Goal: Task Accomplishment & Management: Manage account settings

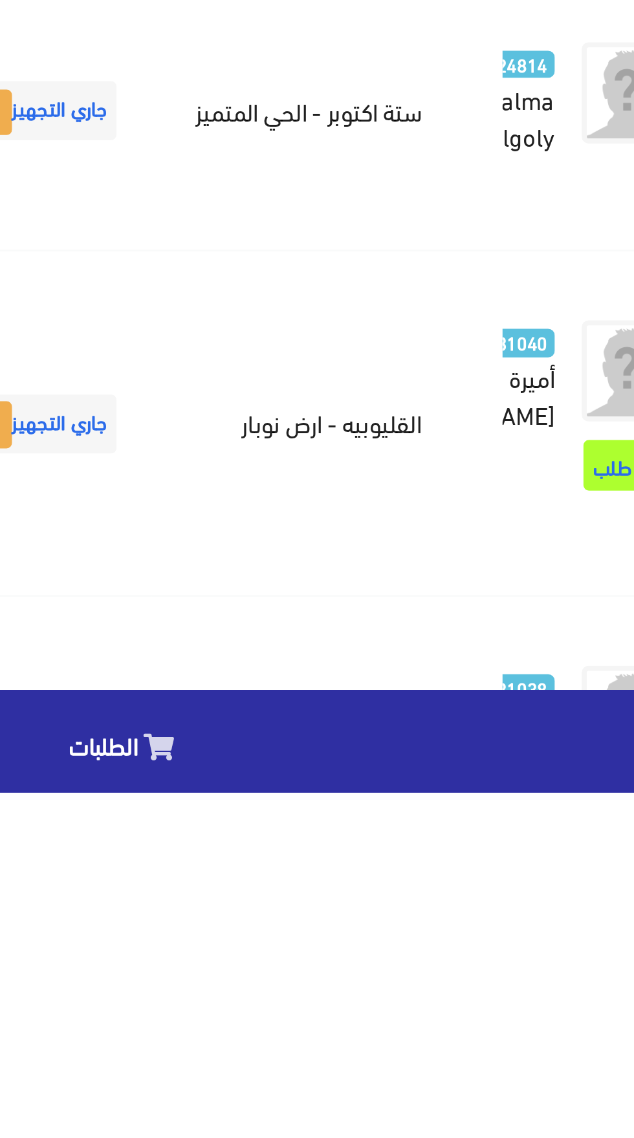
scroll to position [1478, -34]
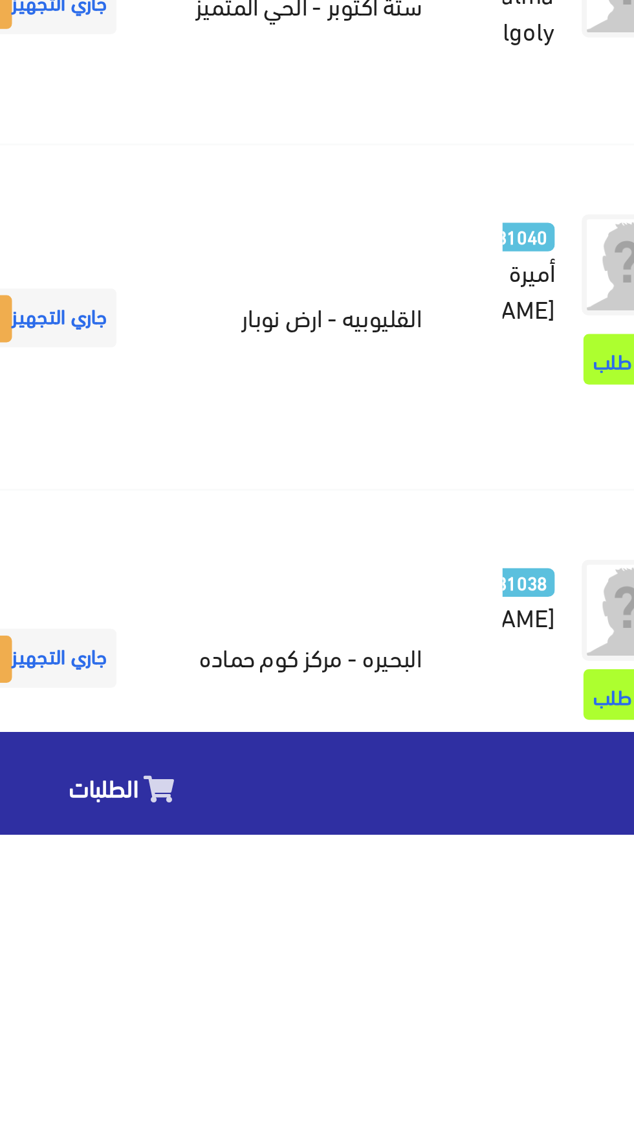
scroll to position [1576, -34]
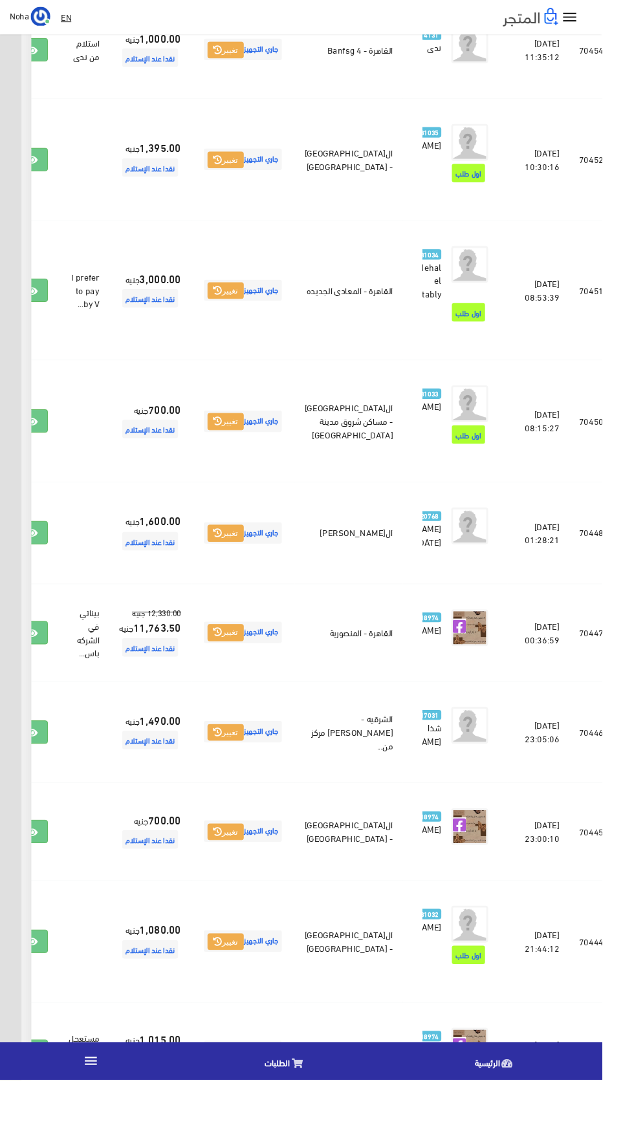
scroll to position [1290, -34]
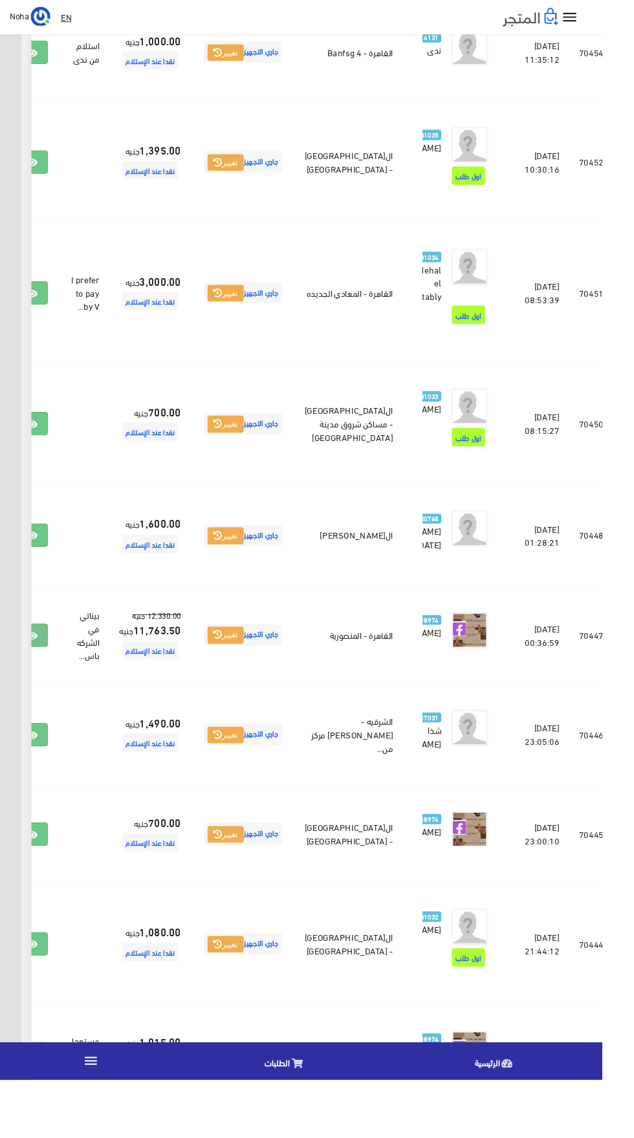
click at [39, 675] on icon at bounding box center [34, 670] width 12 height 10
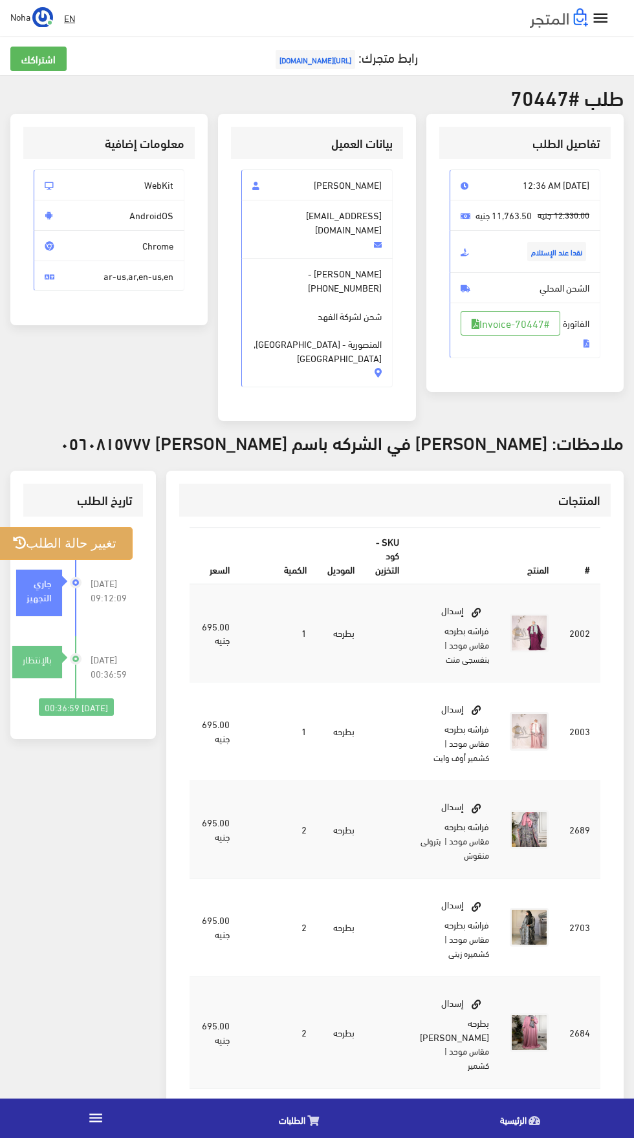
click at [101, 527] on button "تغيير حالة الطلب" at bounding box center [65, 543] width 136 height 33
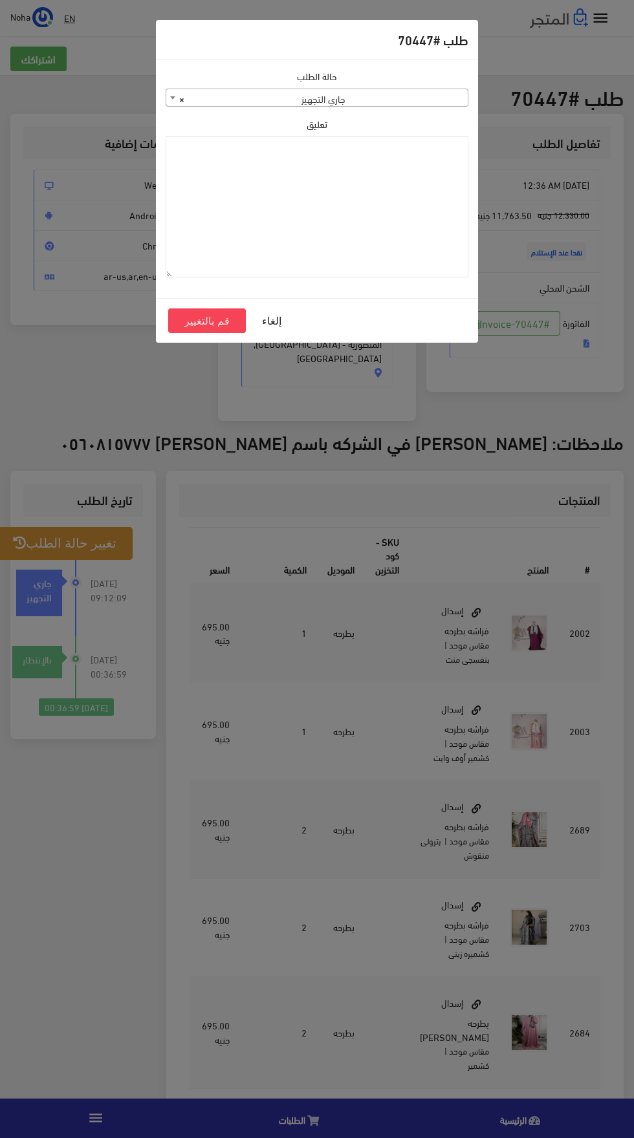
click at [210, 102] on span "× جاري التجهيز" at bounding box center [316, 98] width 301 height 18
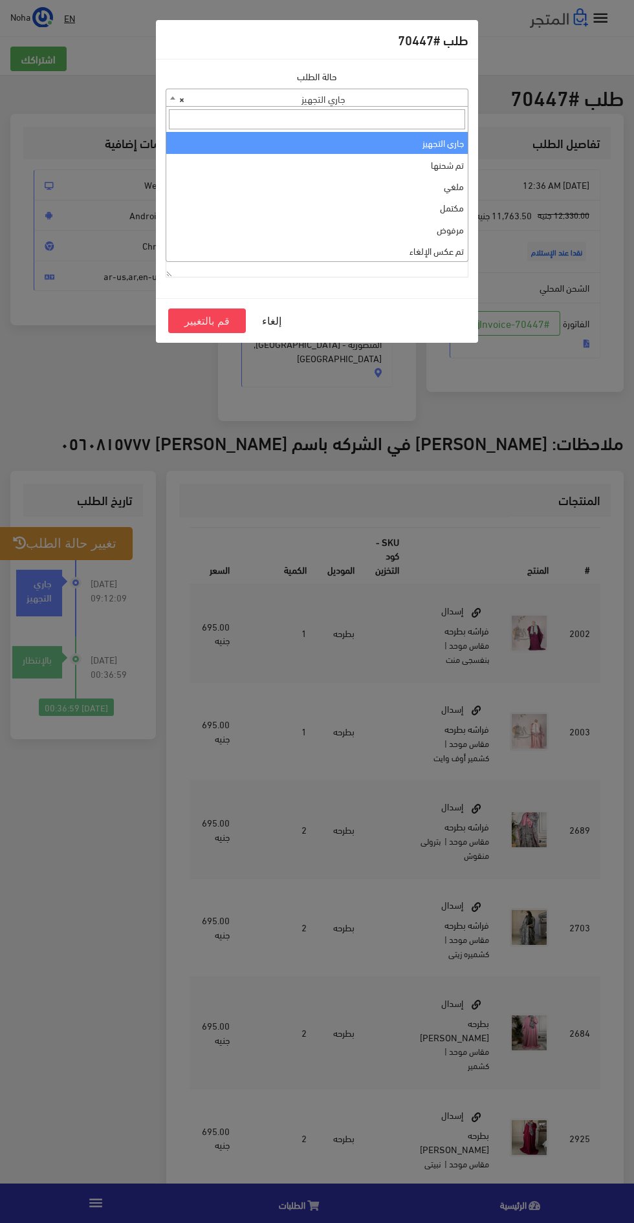
select select "4"
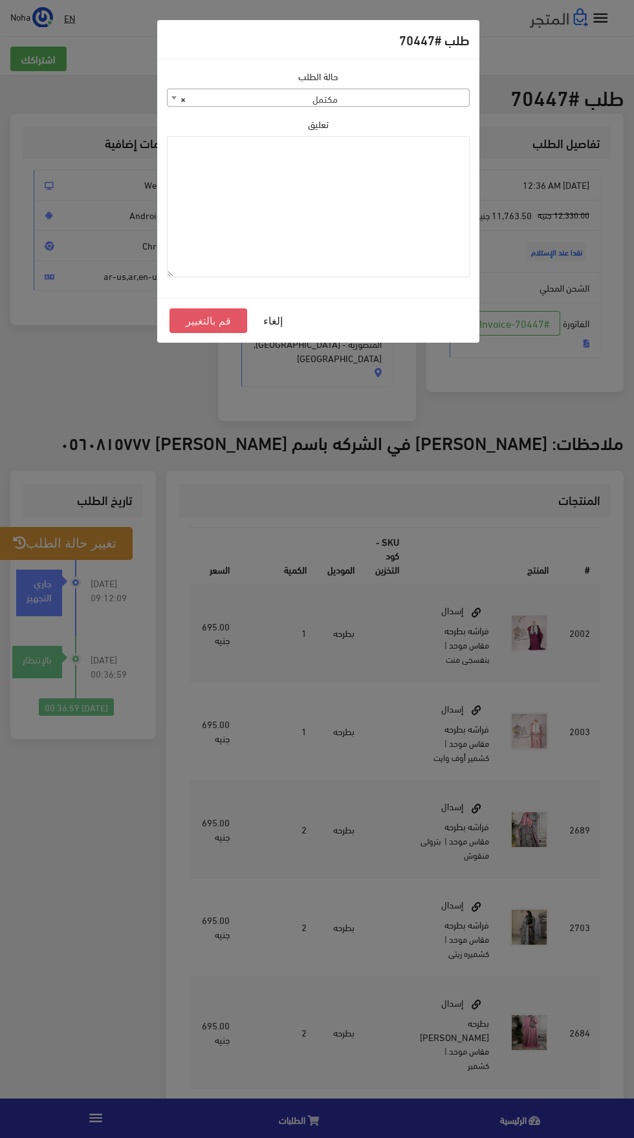
click at [187, 331] on button "قم بالتغيير" at bounding box center [208, 320] width 78 height 25
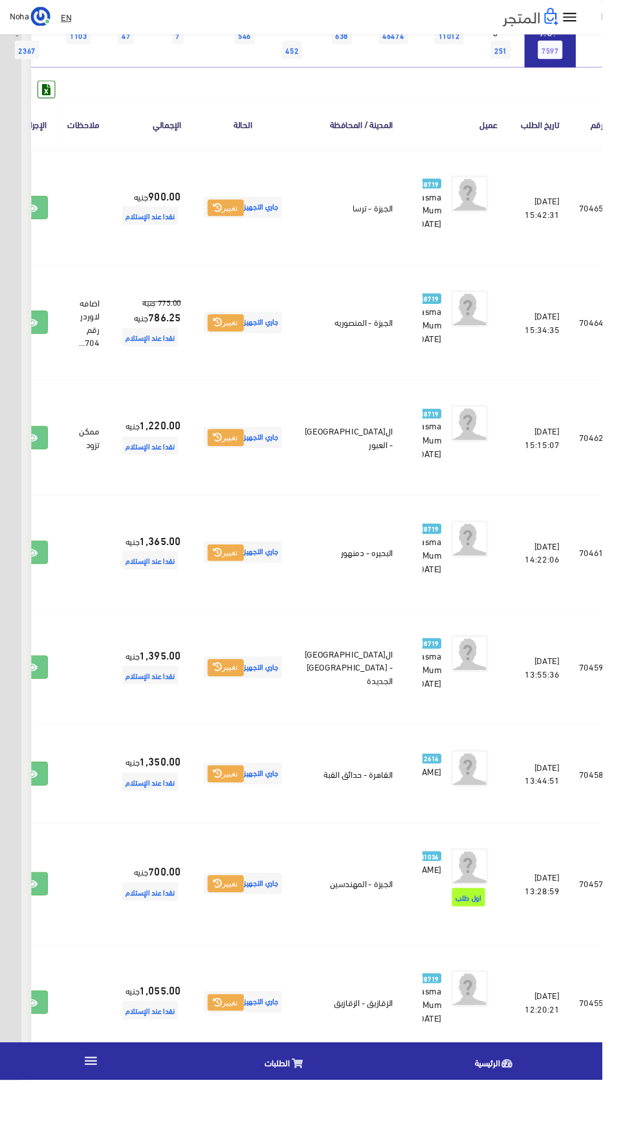
scroll to position [156, -34]
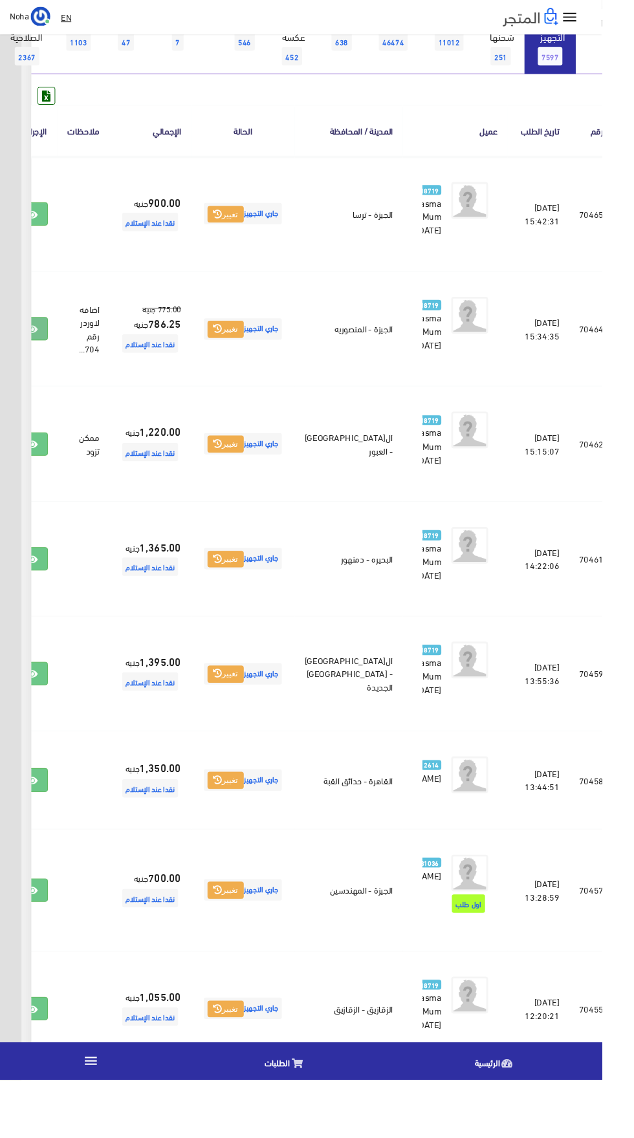
click at [39, 352] on icon at bounding box center [34, 347] width 12 height 10
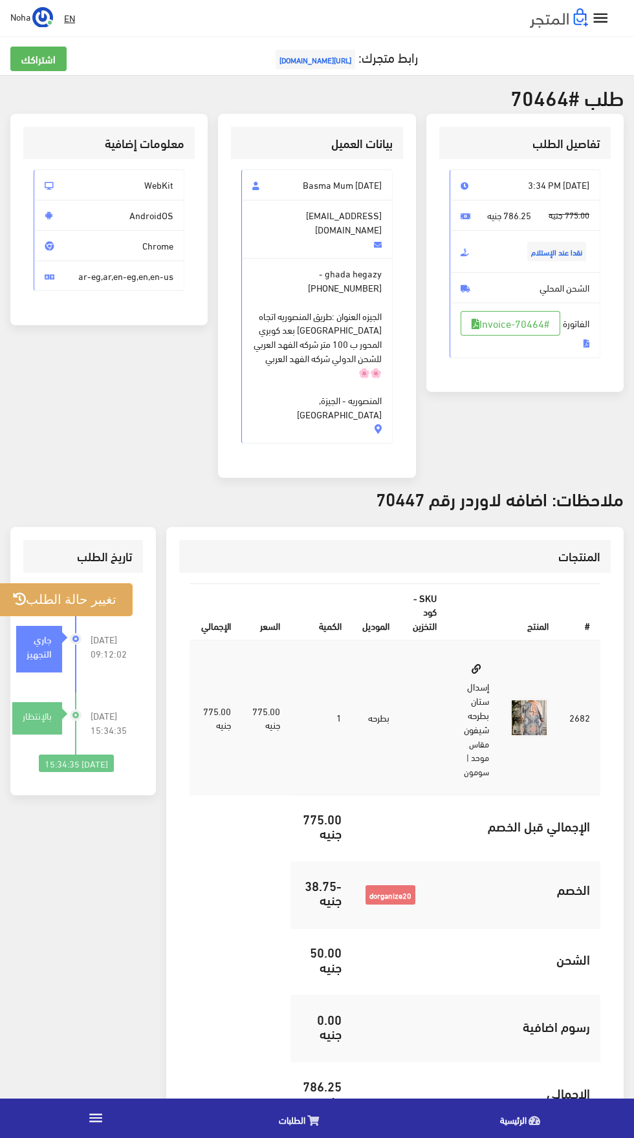
click at [70, 583] on button "تغيير حالة الطلب" at bounding box center [65, 599] width 136 height 33
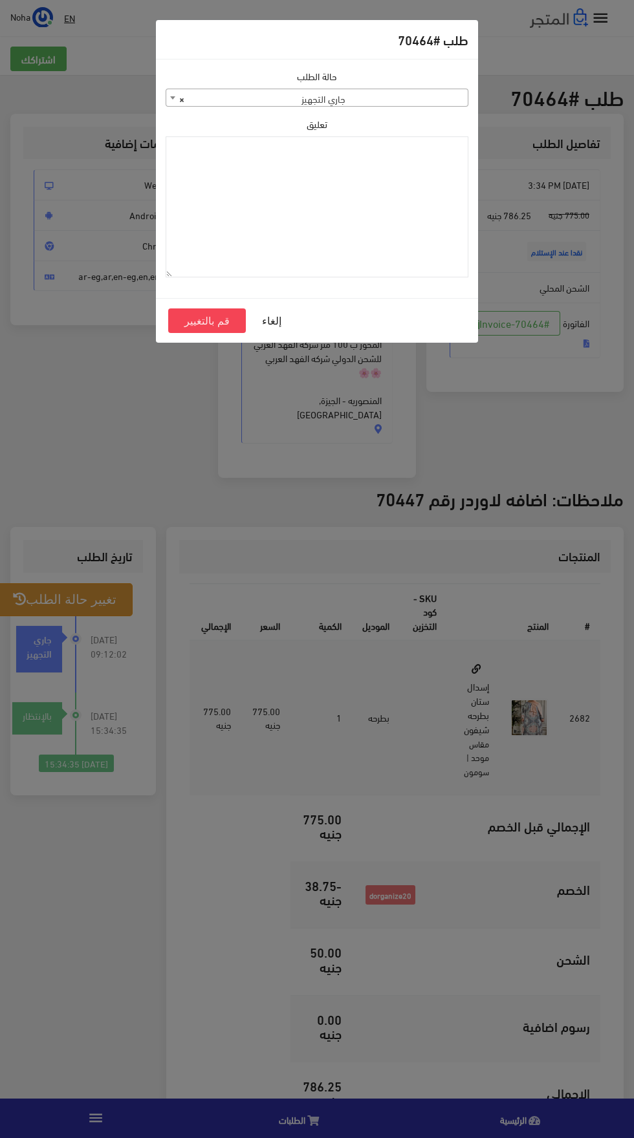
click at [242, 98] on span "× جاري التجهيز" at bounding box center [316, 98] width 301 height 18
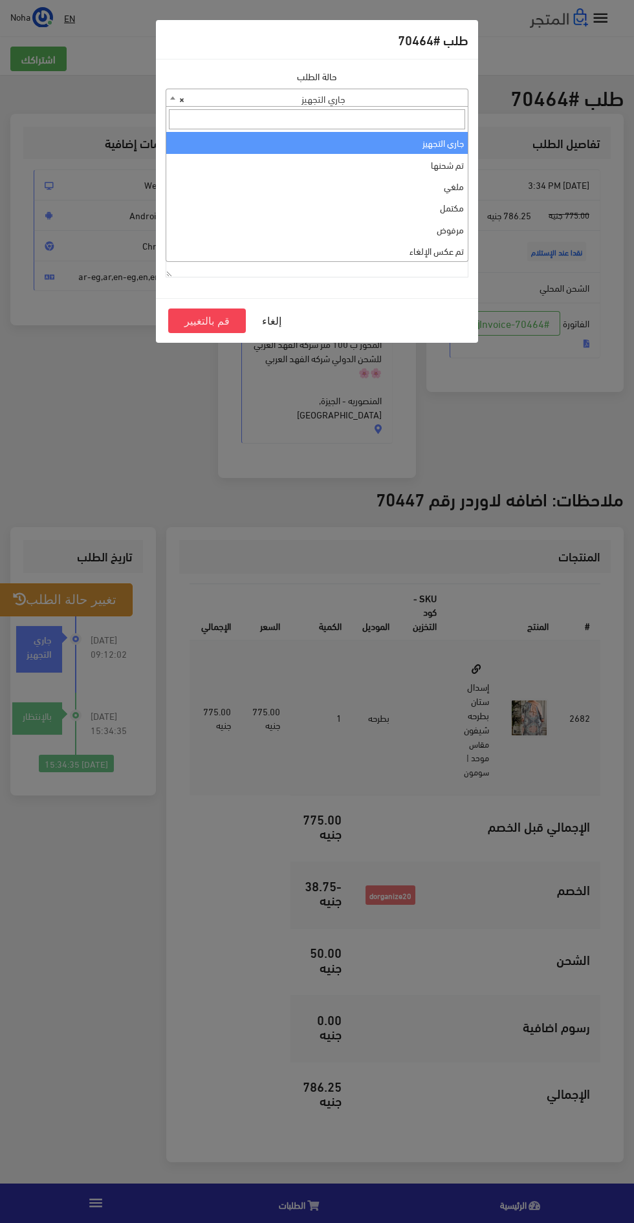
select select "4"
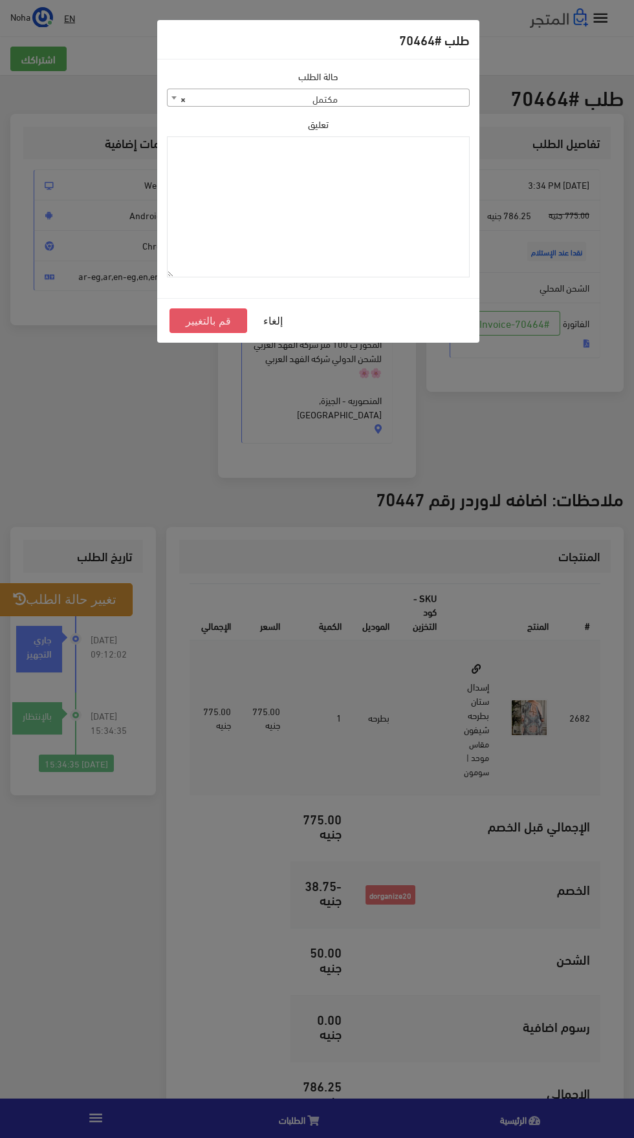
click at [188, 314] on button "قم بالتغيير" at bounding box center [208, 320] width 78 height 25
